Goal: Task Accomplishment & Management: Use online tool/utility

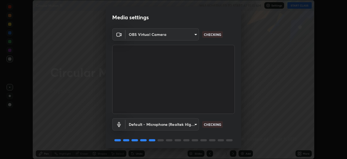
scroll to position [19, 0]
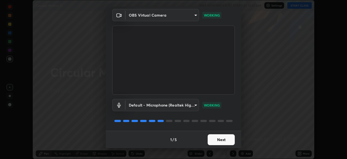
click at [220, 141] on button "Next" at bounding box center [221, 139] width 27 height 11
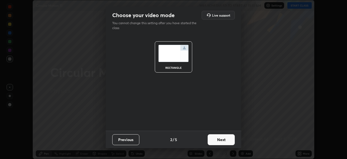
scroll to position [0, 0]
click at [219, 140] on button "Next" at bounding box center [221, 139] width 27 height 11
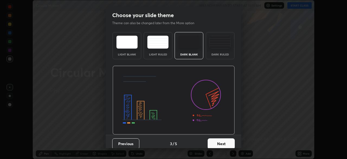
click at [218, 141] on button "Next" at bounding box center [221, 143] width 27 height 11
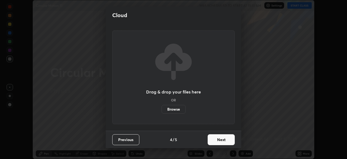
click at [218, 140] on button "Next" at bounding box center [221, 139] width 27 height 11
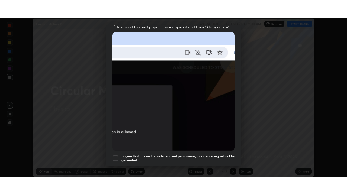
scroll to position [130, 0]
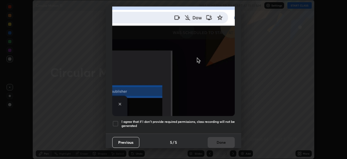
click at [116, 121] on div at bounding box center [115, 123] width 7 height 7
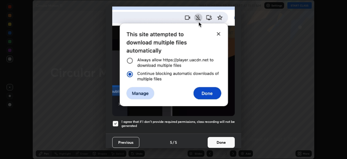
click at [215, 142] on button "Done" at bounding box center [221, 142] width 27 height 11
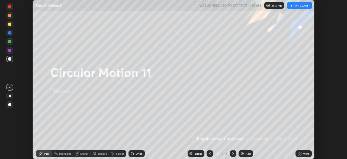
click at [303, 5] on button "START CLASS" at bounding box center [300, 5] width 24 height 7
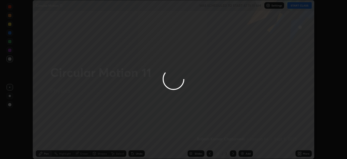
click at [301, 153] on div at bounding box center [173, 79] width 347 height 159
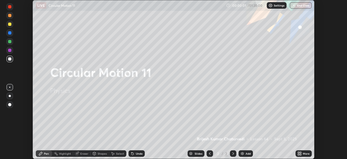
click at [299, 153] on icon at bounding box center [300, 153] width 4 height 4
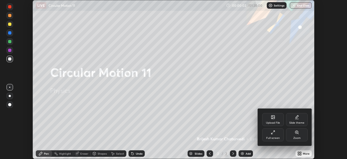
click at [272, 135] on div "Full screen" at bounding box center [273, 134] width 22 height 13
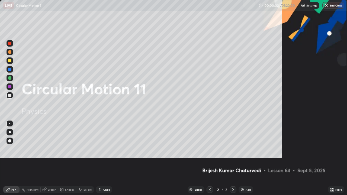
scroll to position [195, 347]
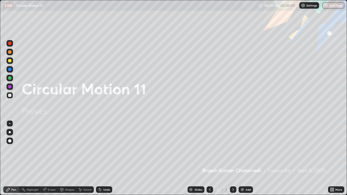
click at [247, 159] on div "Add" at bounding box center [246, 190] width 14 height 7
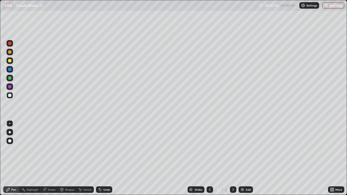
click at [233, 159] on icon at bounding box center [233, 190] width 4 height 4
click at [242, 159] on img at bounding box center [243, 190] width 4 height 4
click at [209, 159] on icon at bounding box center [210, 190] width 2 height 3
click at [107, 159] on div "Undo" at bounding box center [104, 190] width 16 height 7
click at [105, 159] on div "Undo" at bounding box center [106, 190] width 7 height 3
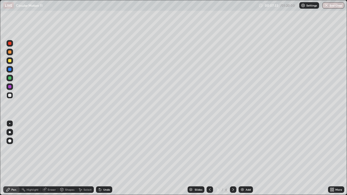
click at [105, 159] on div "Undo" at bounding box center [106, 190] width 7 height 3
click at [103, 159] on div "Undo" at bounding box center [106, 190] width 7 height 3
click at [102, 159] on icon at bounding box center [100, 190] width 4 height 4
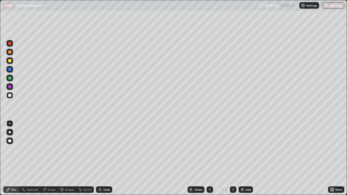
click at [102, 159] on icon at bounding box center [100, 190] width 4 height 4
click at [103, 159] on div "Undo" at bounding box center [106, 190] width 7 height 3
click at [234, 159] on icon at bounding box center [233, 190] width 4 height 4
click at [105, 159] on div "Undo" at bounding box center [106, 190] width 7 height 3
click at [9, 61] on div at bounding box center [9, 60] width 3 height 3
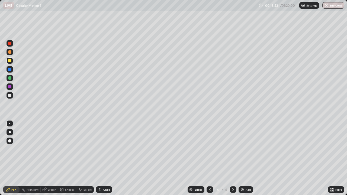
click at [106, 159] on div "Undo" at bounding box center [106, 190] width 7 height 3
click at [103, 159] on div "Undo" at bounding box center [106, 190] width 7 height 3
click at [106, 159] on div "Undo" at bounding box center [106, 190] width 7 height 3
click at [104, 159] on div "Undo" at bounding box center [106, 190] width 7 height 3
click at [233, 159] on icon at bounding box center [233, 190] width 4 height 4
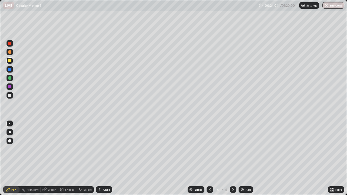
click at [241, 159] on img at bounding box center [243, 190] width 4 height 4
click at [210, 159] on icon at bounding box center [210, 190] width 4 height 4
click at [232, 159] on icon at bounding box center [233, 190] width 4 height 4
click at [246, 159] on div "Add" at bounding box center [248, 190] width 5 height 3
click at [106, 159] on div "Undo" at bounding box center [106, 190] width 7 height 3
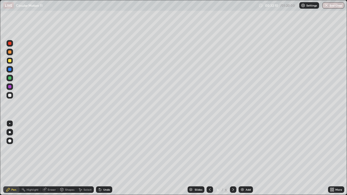
click at [105, 159] on div "Undo" at bounding box center [106, 190] width 7 height 3
click at [233, 159] on icon at bounding box center [234, 190] width 2 height 3
click at [246, 159] on div "Add" at bounding box center [248, 190] width 5 height 3
click at [210, 159] on icon at bounding box center [210, 190] width 4 height 4
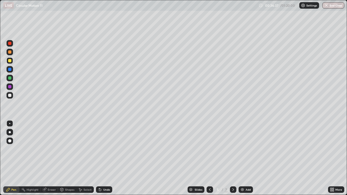
click at [209, 159] on icon at bounding box center [210, 190] width 4 height 4
click at [233, 159] on icon at bounding box center [233, 190] width 4 height 4
click at [247, 159] on div "Add" at bounding box center [248, 190] width 5 height 3
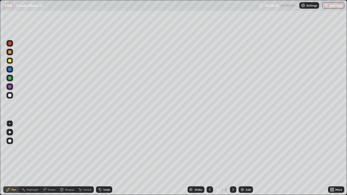
click at [103, 159] on div "Undo" at bounding box center [106, 190] width 7 height 3
click at [106, 159] on div "Undo" at bounding box center [106, 190] width 7 height 3
click at [101, 159] on div "Undo" at bounding box center [104, 190] width 16 height 7
click at [246, 159] on div "Add" at bounding box center [248, 190] width 5 height 3
click at [10, 97] on div at bounding box center [9, 95] width 3 height 3
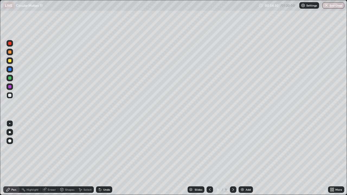
click at [105, 159] on div "Undo" at bounding box center [104, 190] width 16 height 7
click at [105, 159] on div "Undo" at bounding box center [106, 190] width 7 height 3
click at [103, 159] on div "Undo" at bounding box center [106, 190] width 7 height 3
click at [105, 159] on div "Undo" at bounding box center [106, 190] width 7 height 3
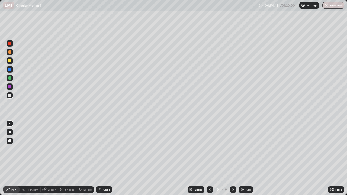
click at [105, 159] on div "Undo" at bounding box center [106, 190] width 7 height 3
click at [106, 159] on div "Undo" at bounding box center [106, 190] width 7 height 3
click at [108, 159] on div "Undo" at bounding box center [106, 190] width 7 height 3
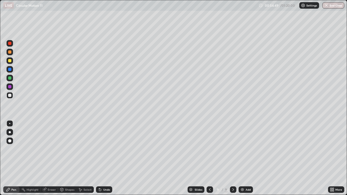
click at [109, 159] on div "Undo" at bounding box center [106, 190] width 7 height 3
click at [243, 159] on img at bounding box center [243, 190] width 4 height 4
click at [10, 63] on div at bounding box center [10, 61] width 7 height 7
click at [9, 78] on div at bounding box center [9, 78] width 3 height 3
click at [11, 97] on div at bounding box center [9, 95] width 3 height 3
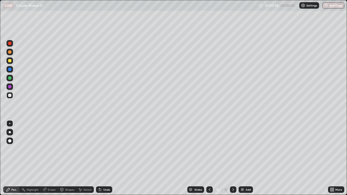
click at [9, 78] on div at bounding box center [9, 78] width 3 height 3
click at [8, 95] on div at bounding box center [10, 95] width 7 height 7
click at [103, 159] on div "Undo" at bounding box center [106, 190] width 7 height 3
click at [102, 159] on div "Undo" at bounding box center [104, 190] width 16 height 7
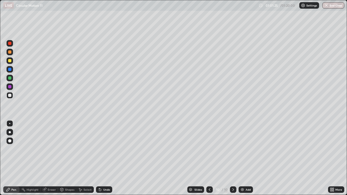
click at [101, 159] on icon at bounding box center [100, 190] width 4 height 4
click at [104, 159] on div "Undo" at bounding box center [104, 190] width 16 height 7
click at [101, 159] on icon at bounding box center [100, 190] width 4 height 4
click at [99, 159] on icon at bounding box center [99, 189] width 1 height 1
click at [246, 159] on div "Add" at bounding box center [248, 190] width 5 height 3
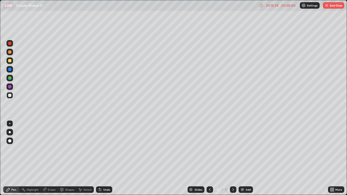
click at [106, 159] on div "Undo" at bounding box center [106, 190] width 7 height 3
click at [105, 159] on div "Undo" at bounding box center [106, 190] width 7 height 3
click at [51, 159] on div "Eraser" at bounding box center [52, 190] width 8 height 3
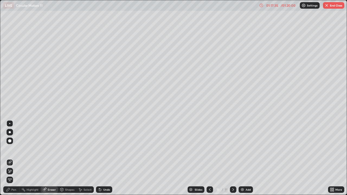
click at [14, 159] on div "Pen" at bounding box center [13, 190] width 5 height 3
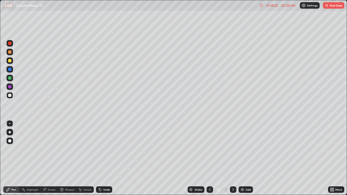
click at [103, 159] on div "Undo" at bounding box center [104, 190] width 16 height 7
click at [333, 5] on button "End Class" at bounding box center [333, 5] width 21 height 7
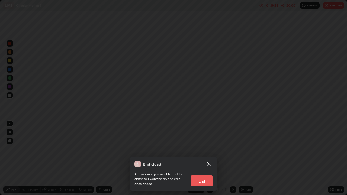
click at [203, 159] on button "End" at bounding box center [202, 181] width 22 height 11
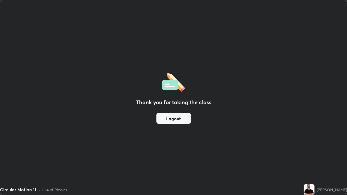
click at [172, 120] on button "Logout" at bounding box center [174, 118] width 34 height 11
click at [171, 121] on button "Logout" at bounding box center [174, 118] width 34 height 11
